Goal: Information Seeking & Learning: Find specific fact

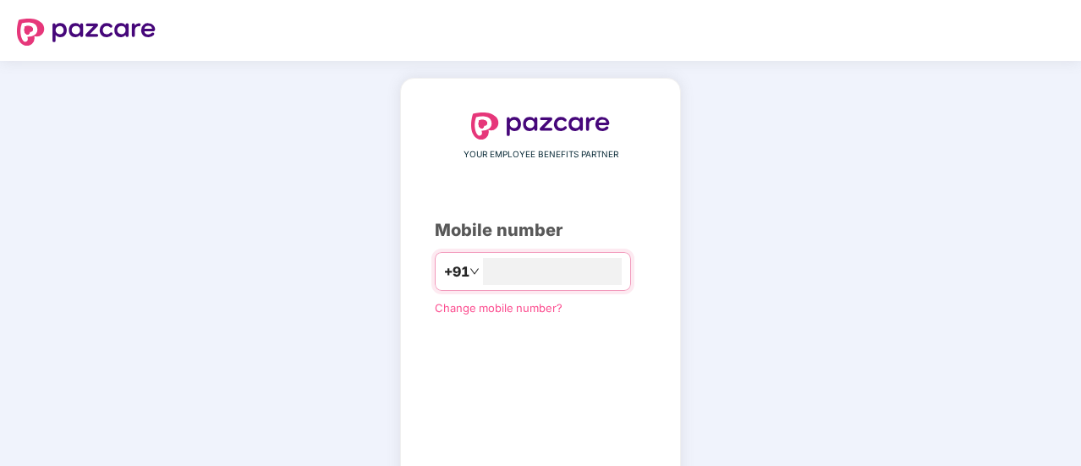
scroll to position [93, 0]
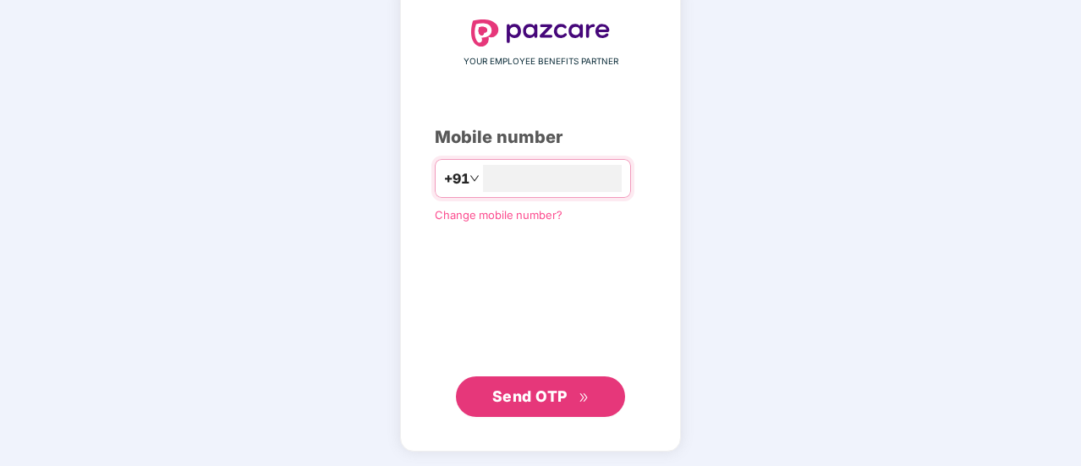
type input "**********"
click at [484, 392] on button "Send OTP" at bounding box center [540, 396] width 169 height 41
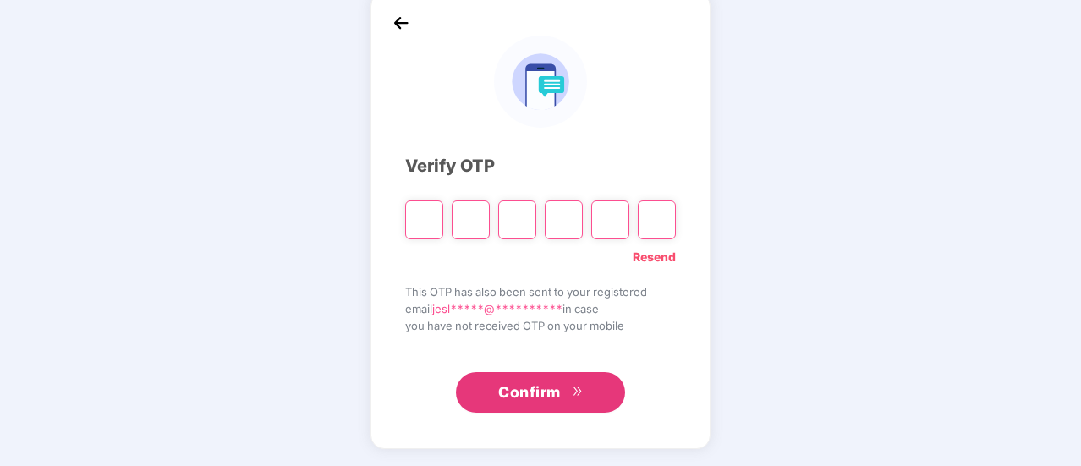
scroll to position [85, 0]
type input "*"
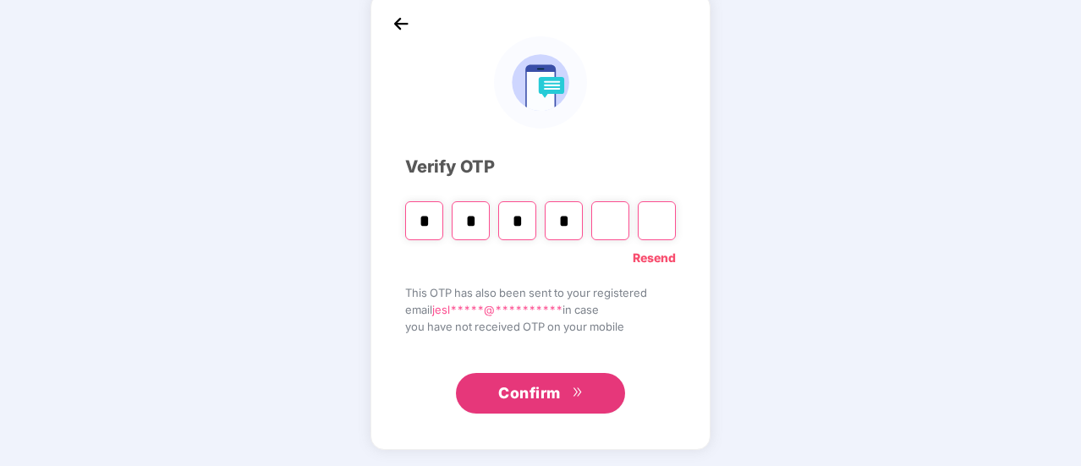
type input "*"
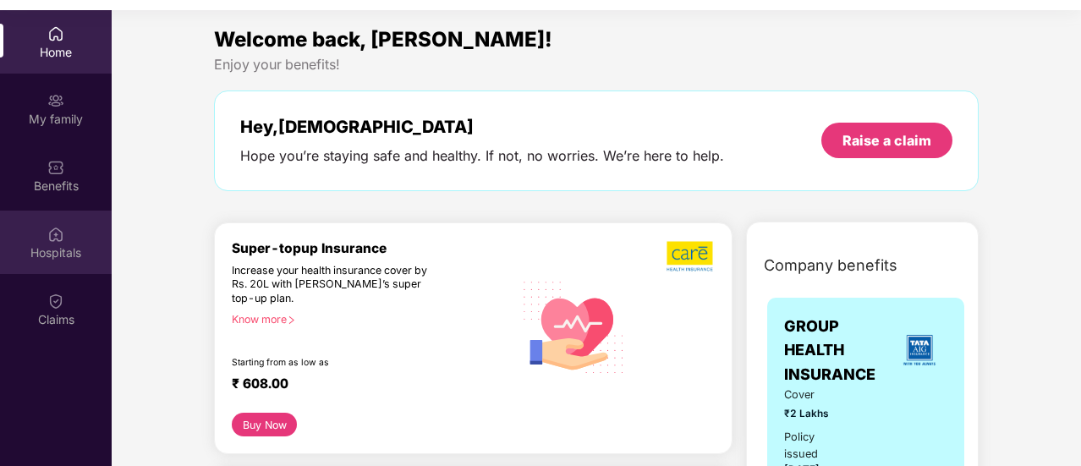
click at [79, 258] on div "Hospitals" at bounding box center [56, 253] width 112 height 17
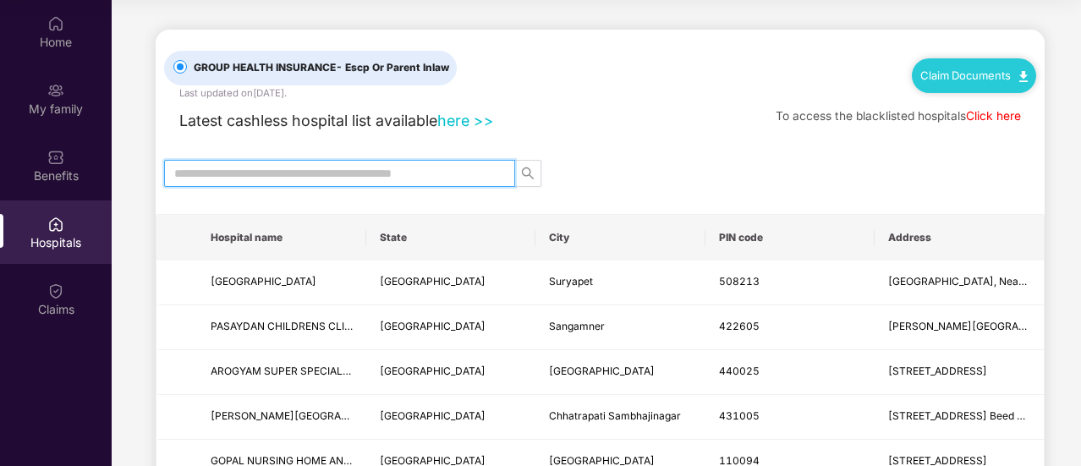
click at [462, 168] on input "text" at bounding box center [332, 173] width 317 height 19
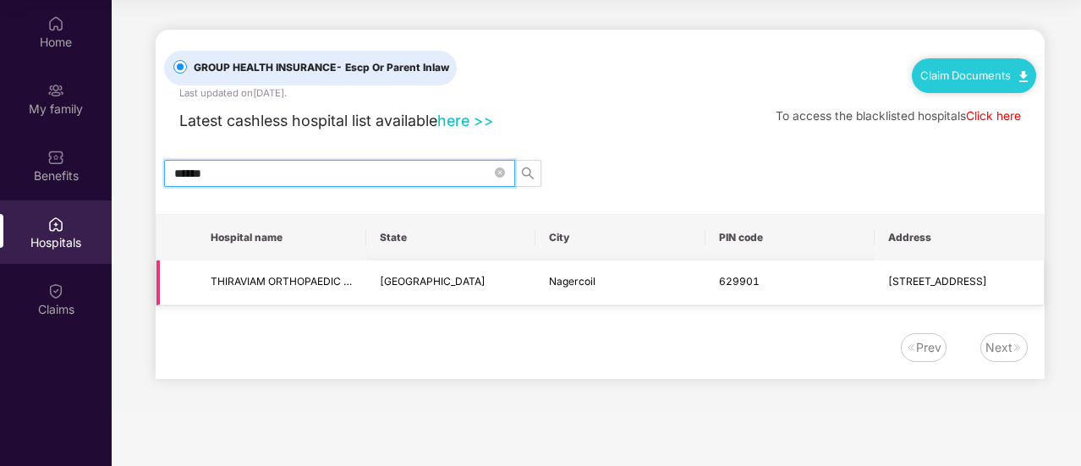
type input "******"
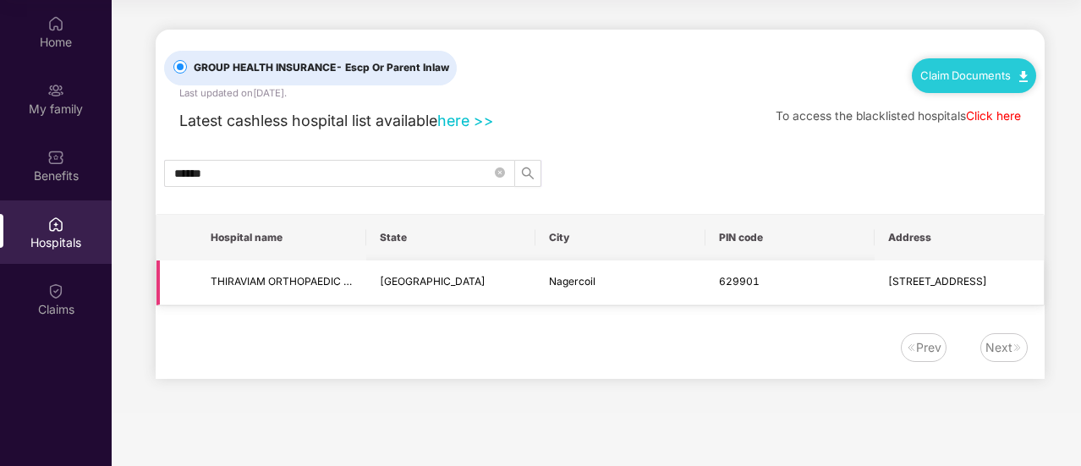
click at [239, 290] on td "THIRAVIAM ORTHOPAEDIC HOSPITAL" at bounding box center [281, 283] width 169 height 45
click at [366, 308] on div "GROUP HEALTH INSURANCE - Escp Or Parent Inlaw Last updated on [DATE] . Claim Do…" at bounding box center [600, 204] width 889 height 349
click at [469, 114] on link "here >>" at bounding box center [465, 121] width 57 height 18
